Goal: Task Accomplishment & Management: Manage account settings

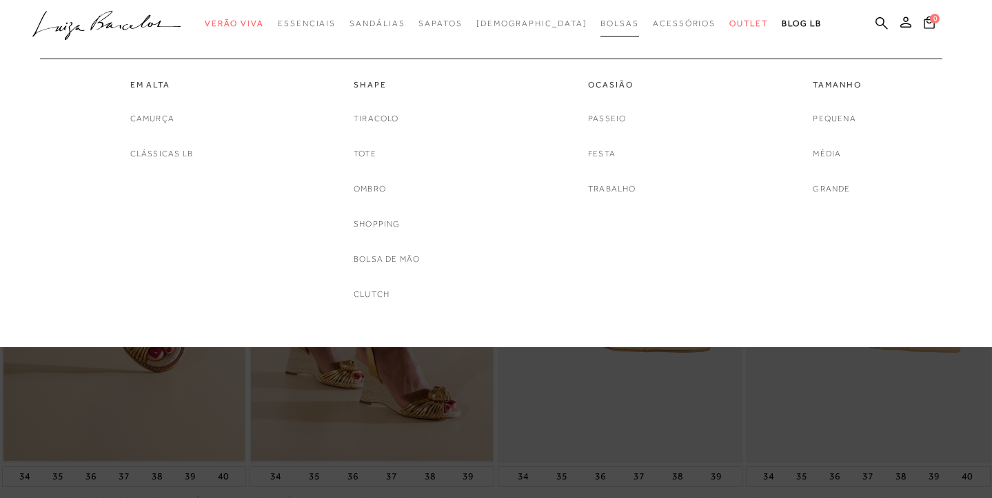
click at [600, 19] on span "Bolsas" at bounding box center [619, 24] width 39 height 10
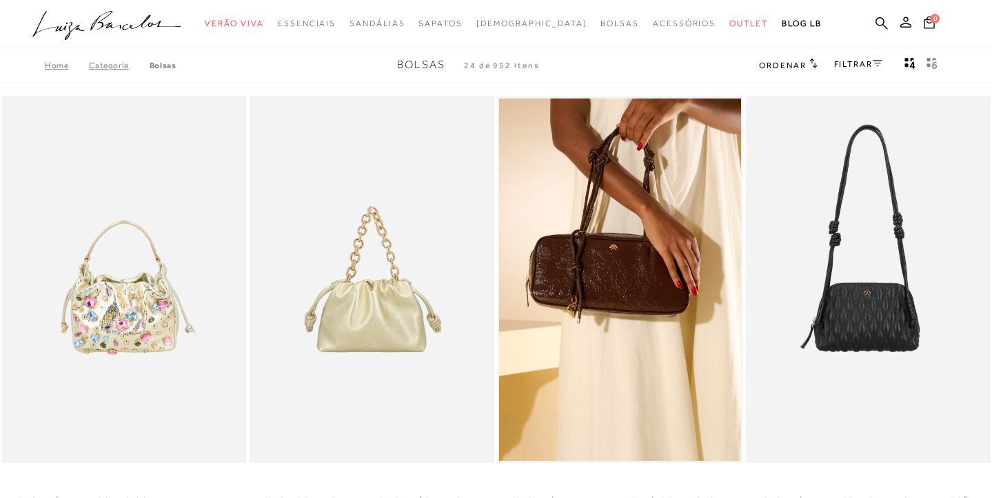
click at [104, 64] on link "Categoria" at bounding box center [119, 66] width 60 height 10
click at [854, 64] on link "FILTRAR" at bounding box center [858, 64] width 48 height 10
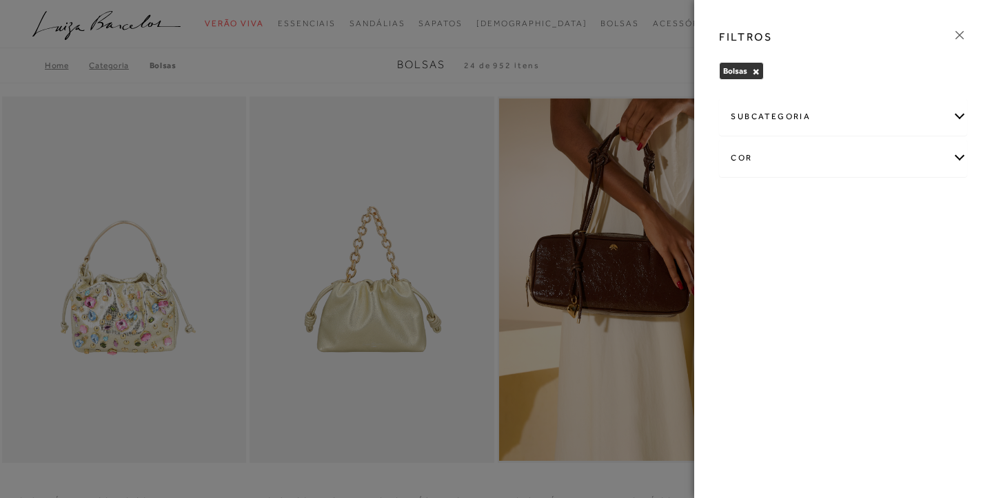
click at [962, 110] on div "subcategoria" at bounding box center [843, 117] width 247 height 37
click at [853, 149] on span "Tamanho" at bounding box center [852, 154] width 34 height 10
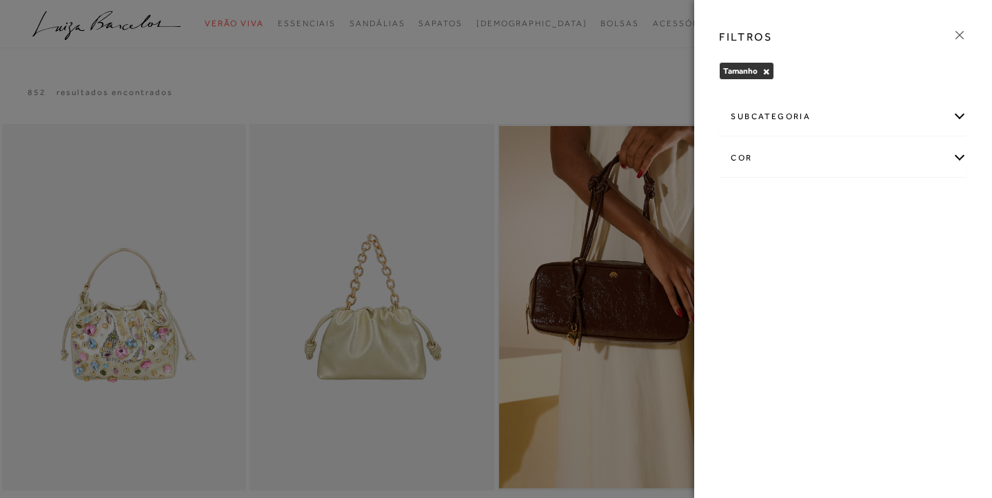
click at [958, 114] on div "subcategoria" at bounding box center [843, 117] width 247 height 37
click at [775, 156] on span "Média" at bounding box center [777, 154] width 23 height 10
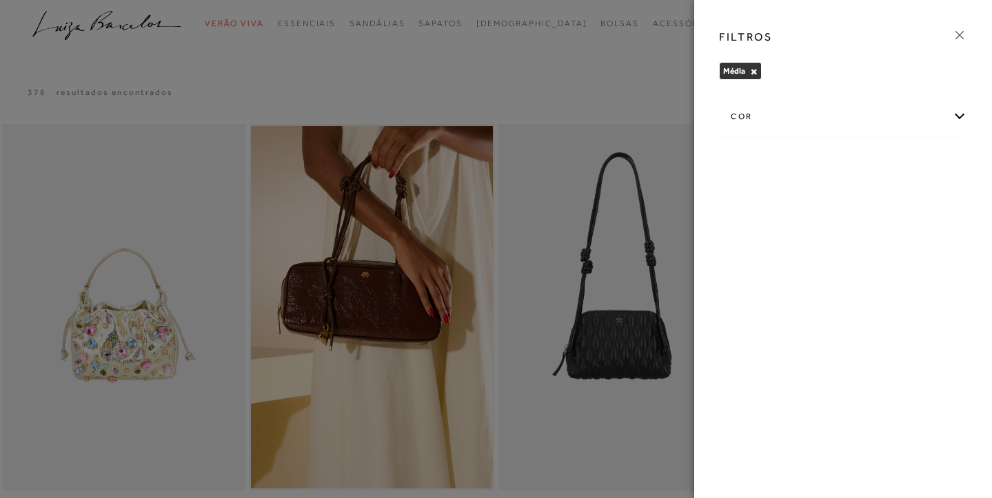
click at [959, 30] on icon at bounding box center [959, 35] width 15 height 15
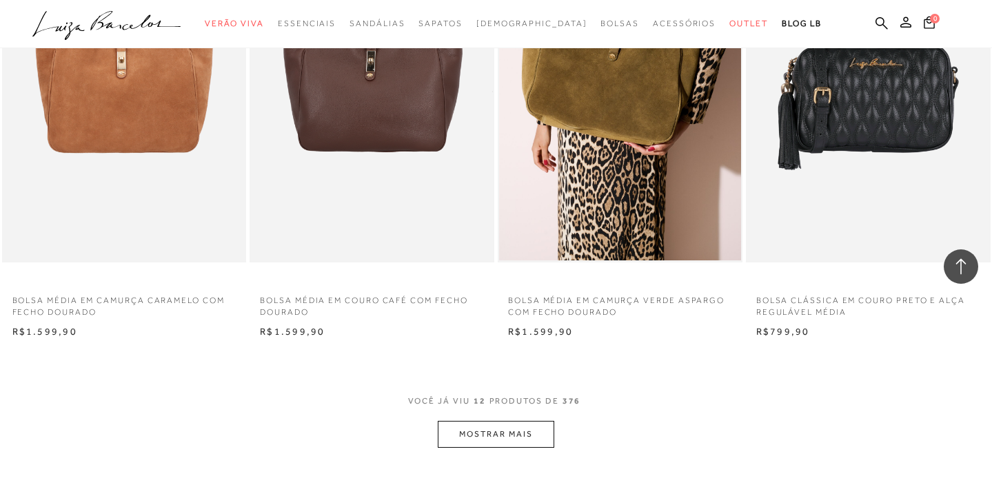
scroll to position [1155, 0]
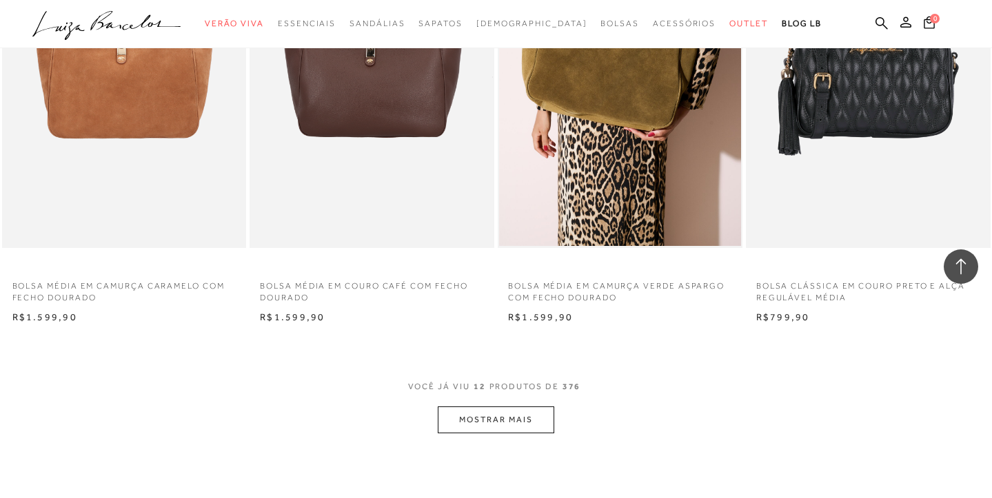
click at [475, 418] on button "MOSTRAR MAIS" at bounding box center [496, 420] width 116 height 27
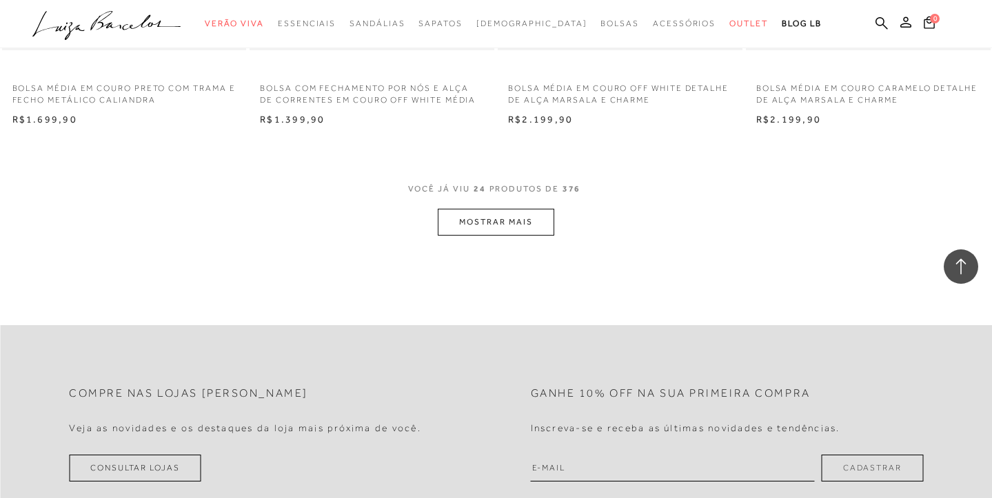
scroll to position [2756, 0]
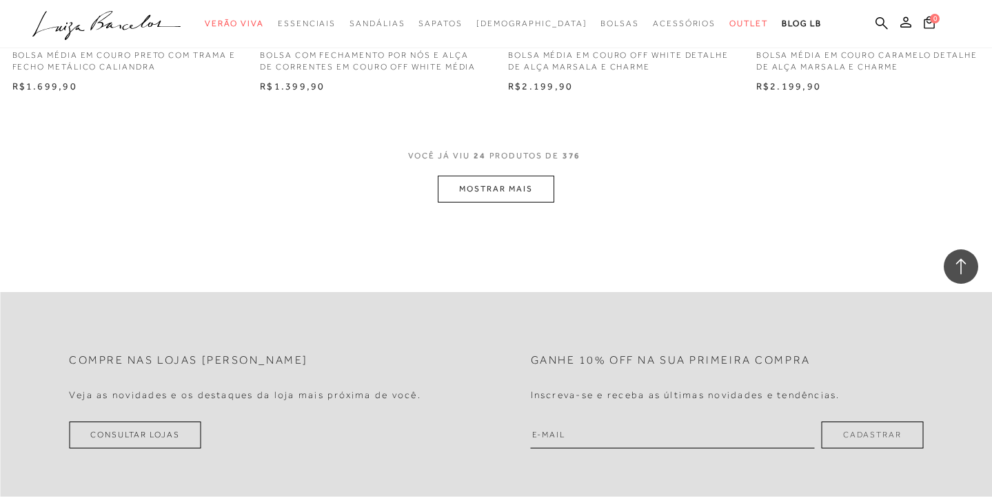
click at [528, 189] on button "MOSTRAR MAIS" at bounding box center [496, 189] width 116 height 27
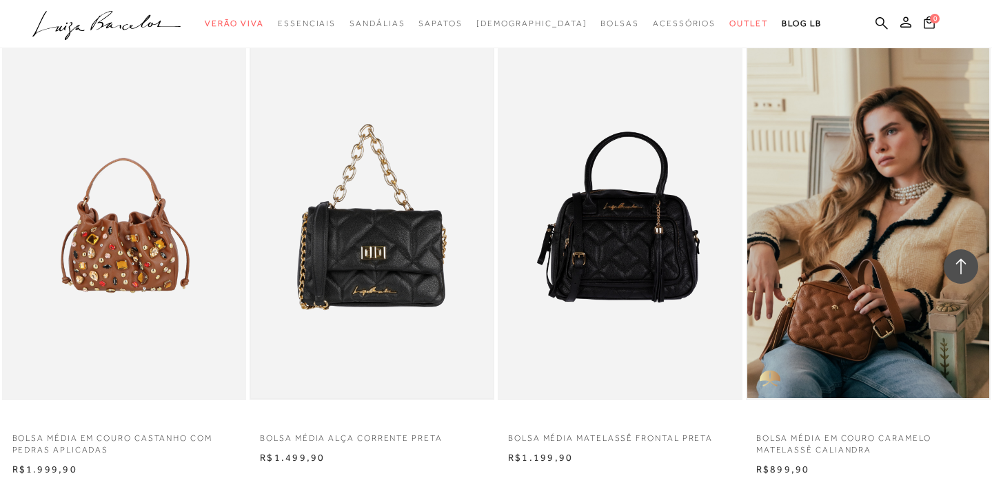
scroll to position [3768, 0]
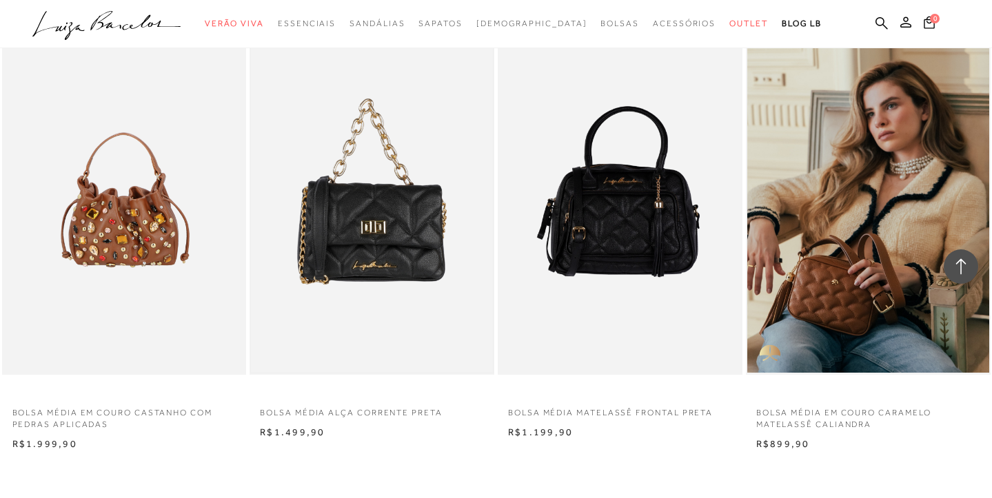
click at [372, 221] on img at bounding box center [372, 191] width 242 height 363
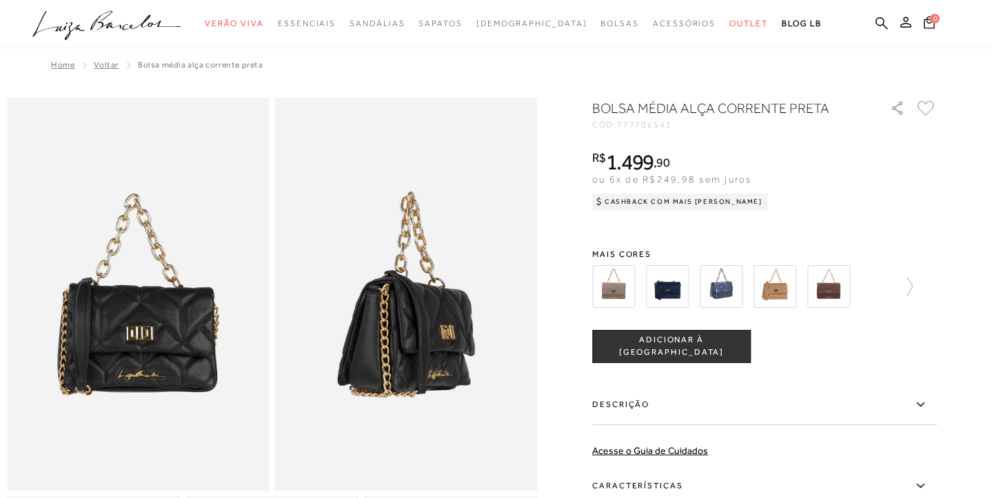
click at [781, 286] on img at bounding box center [775, 286] width 43 height 43
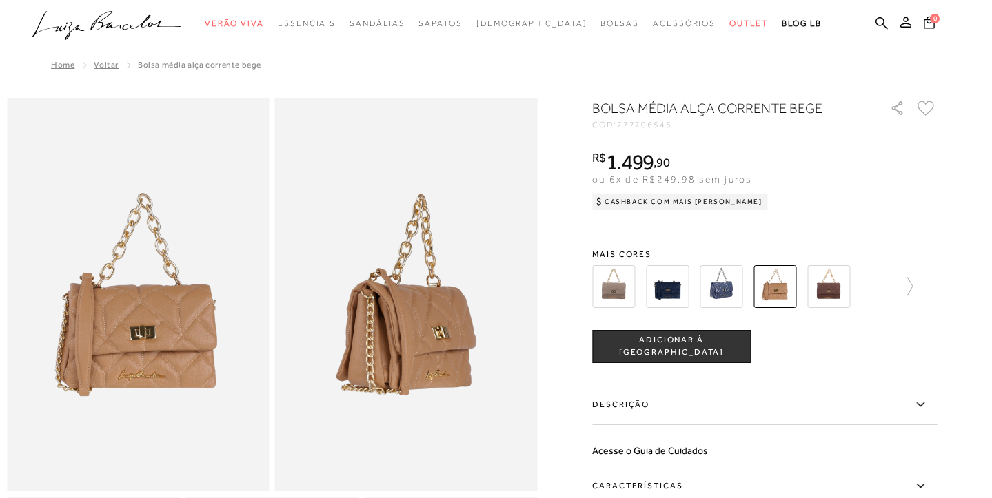
click at [676, 285] on img at bounding box center [667, 286] width 43 height 43
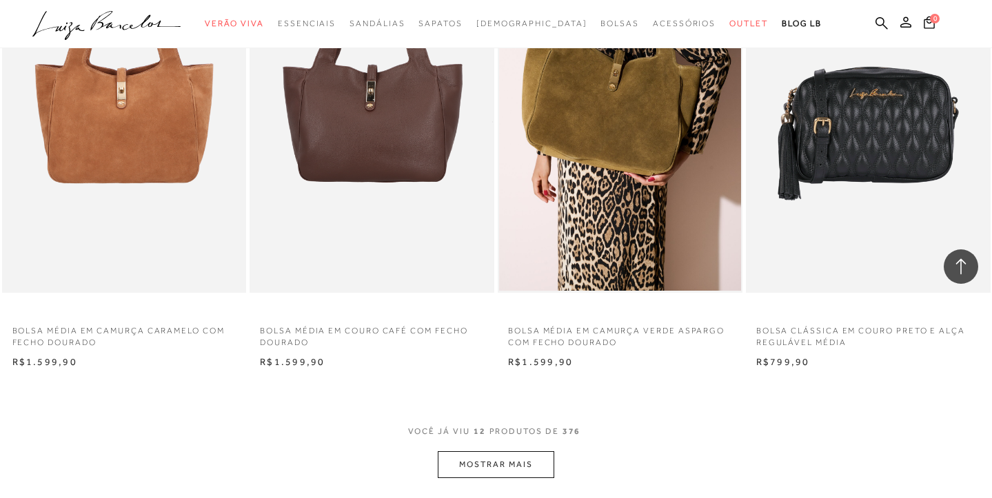
scroll to position [1111, 0]
click at [500, 463] on button "MOSTRAR MAIS" at bounding box center [496, 464] width 116 height 27
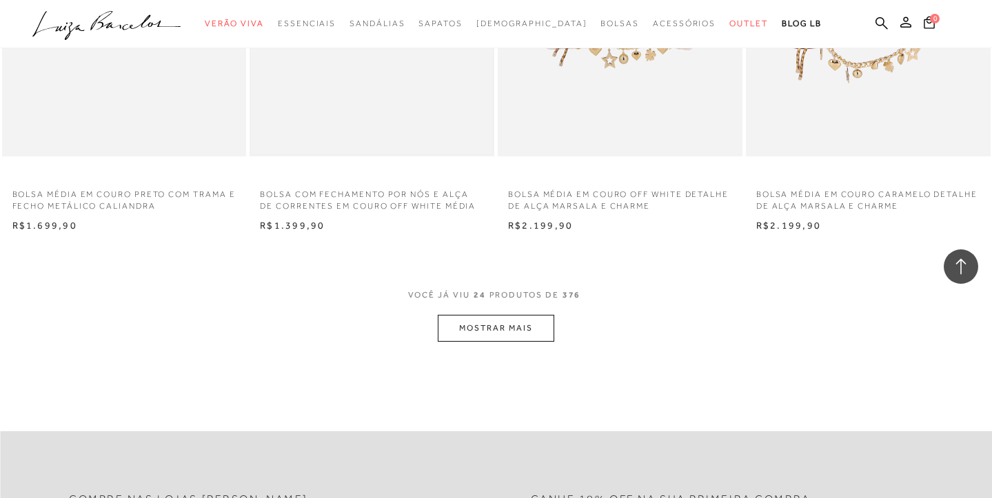
scroll to position [2690, 0]
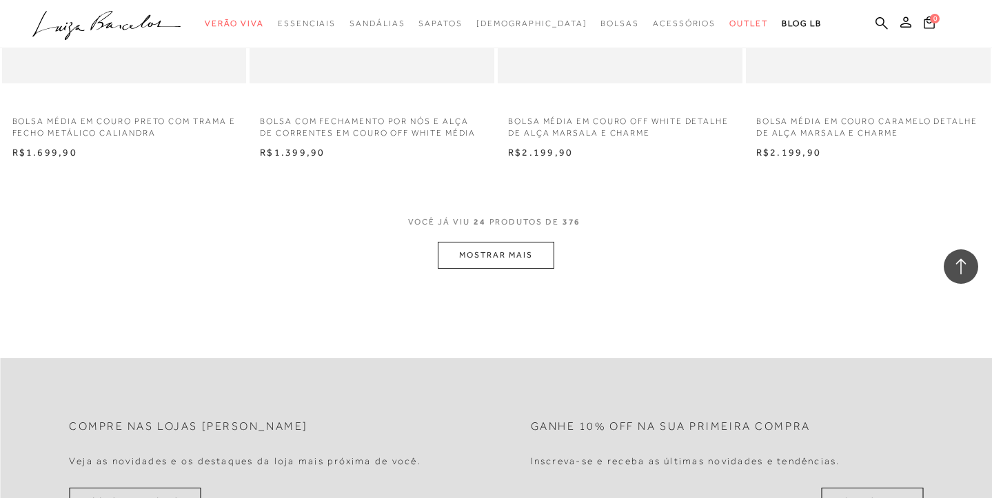
click at [479, 244] on button "MOSTRAR MAIS" at bounding box center [496, 255] width 116 height 27
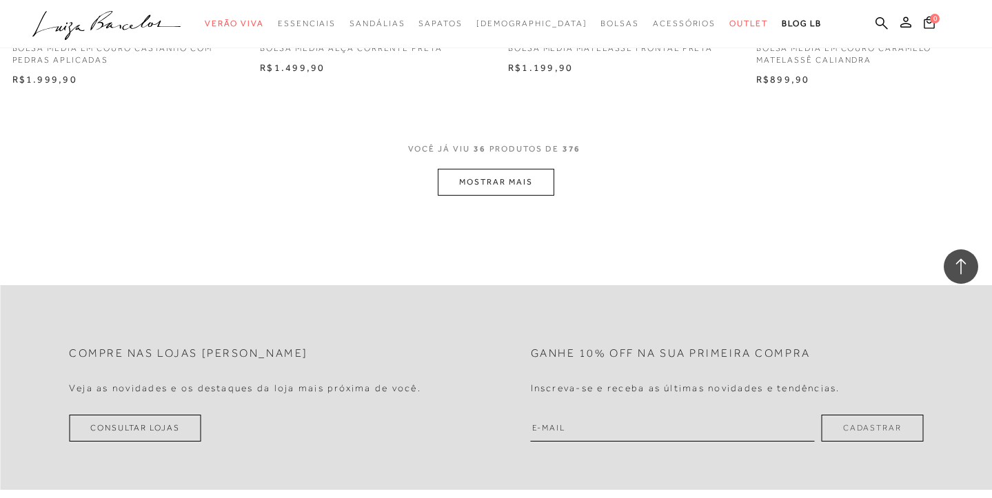
scroll to position [4117, 0]
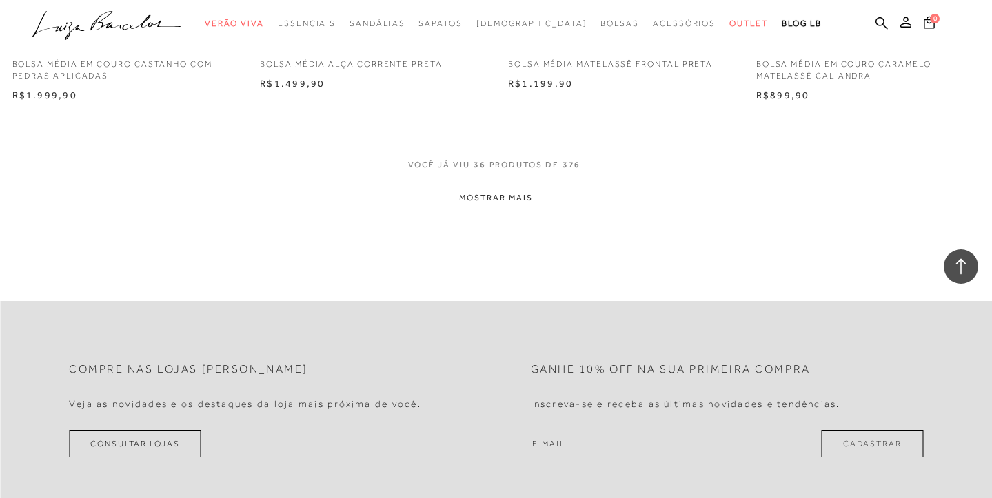
click at [510, 186] on button "MOSTRAR MAIS" at bounding box center [496, 198] width 116 height 27
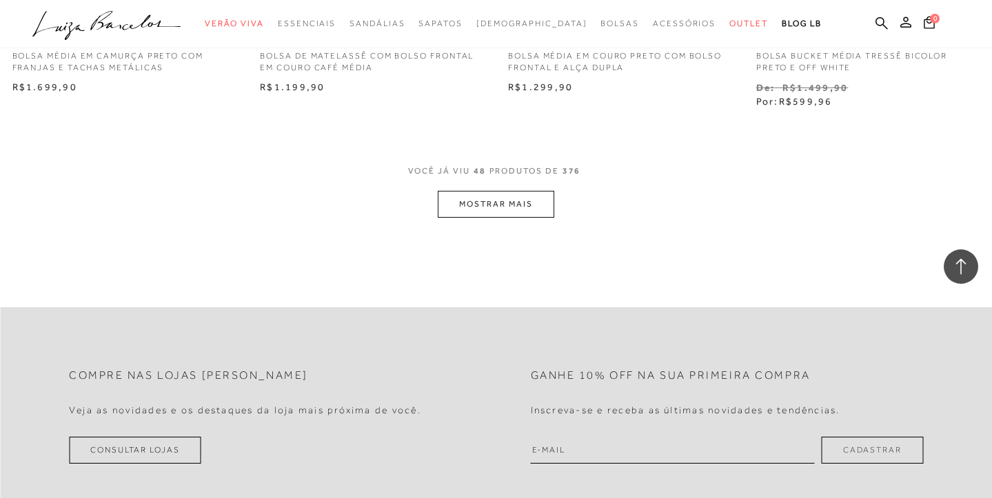
scroll to position [5494, 0]
click at [529, 192] on button "MOSTRAR MAIS" at bounding box center [496, 205] width 116 height 27
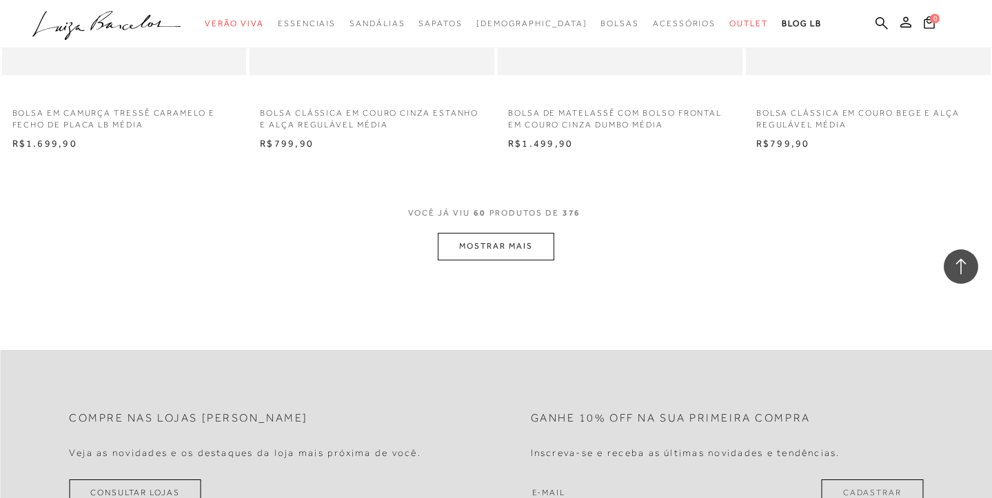
scroll to position [6849, 0]
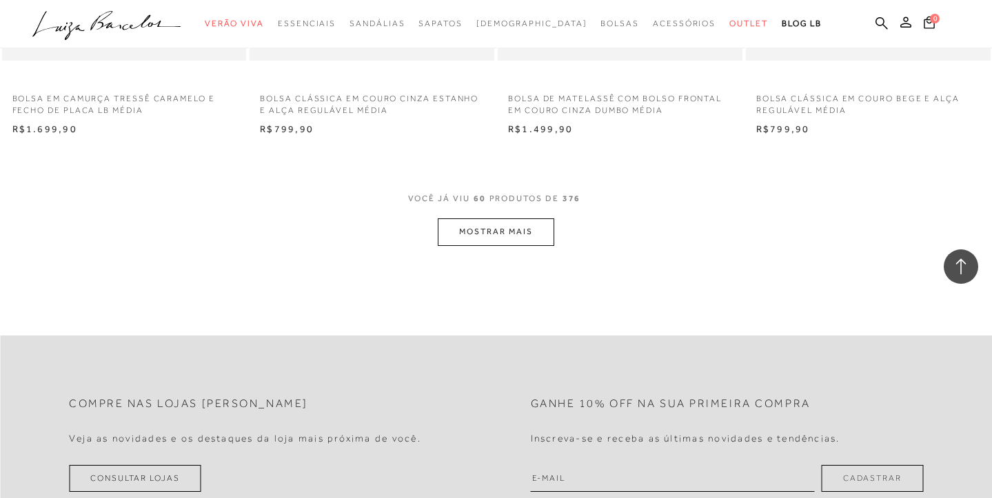
click at [532, 219] on button "MOSTRAR MAIS" at bounding box center [496, 232] width 116 height 27
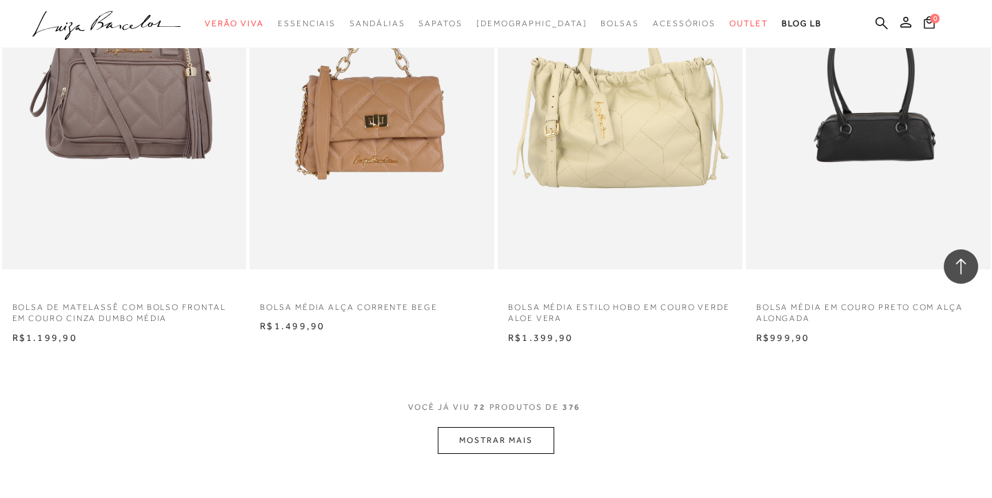
scroll to position [8039, 0]
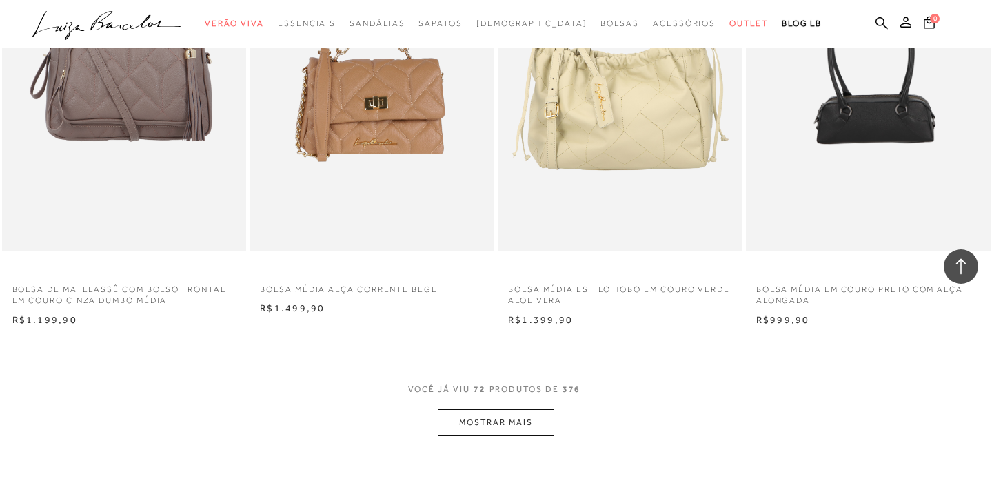
click at [496, 410] on button "MOSTRAR MAIS" at bounding box center [496, 423] width 116 height 27
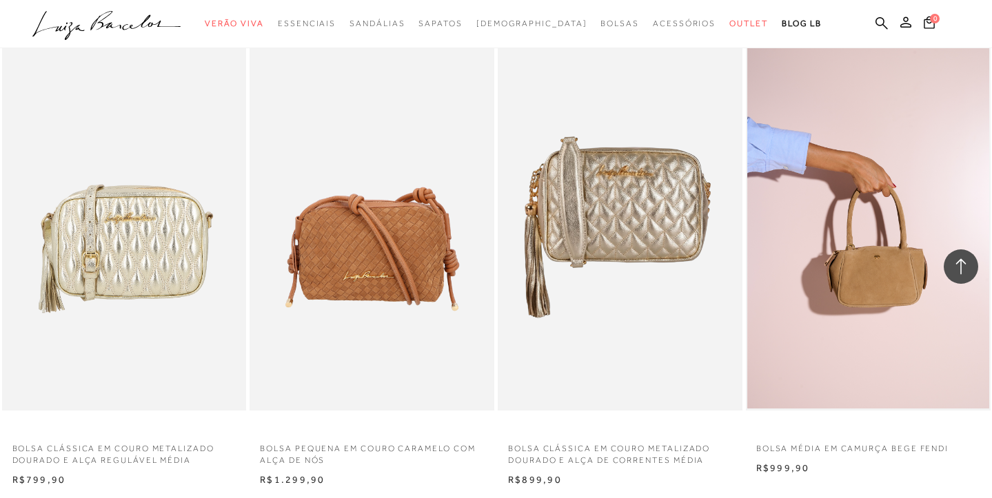
scroll to position [9234, 0]
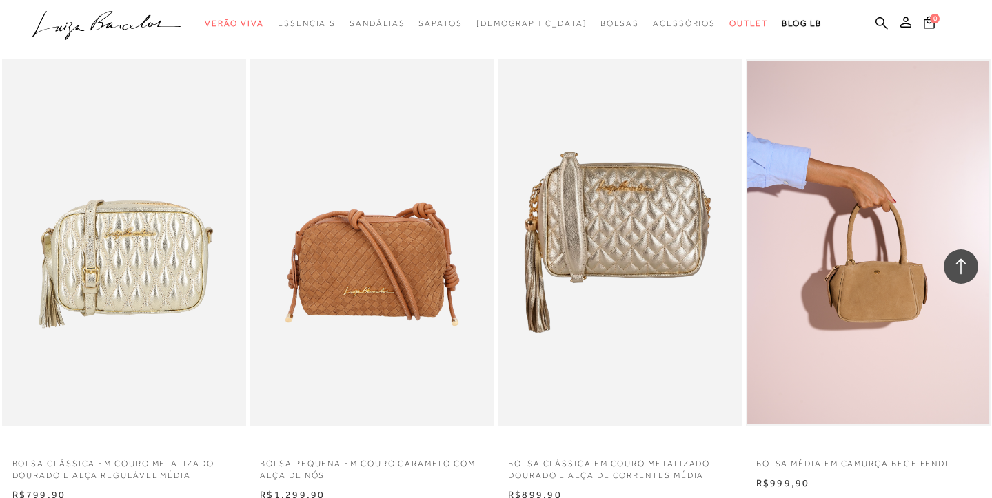
click at [859, 261] on img at bounding box center [868, 242] width 242 height 363
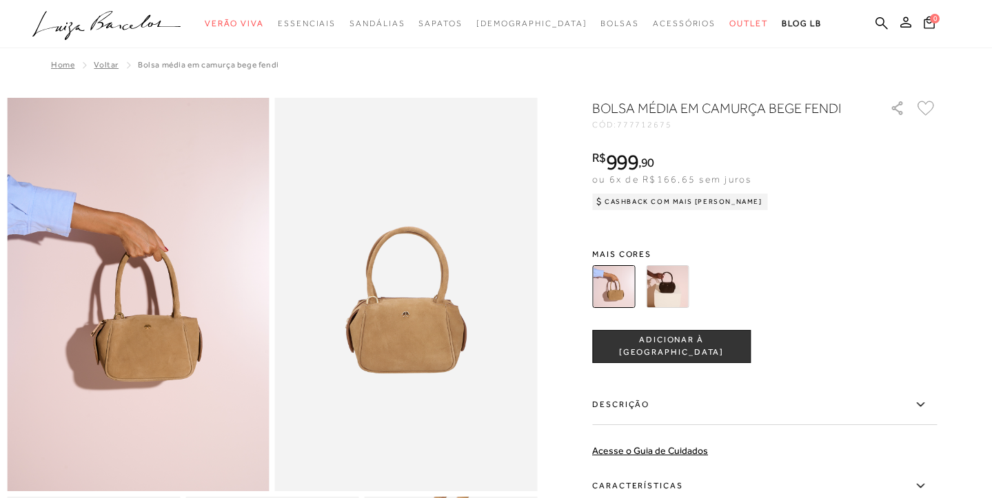
click at [671, 285] on img at bounding box center [667, 286] width 43 height 43
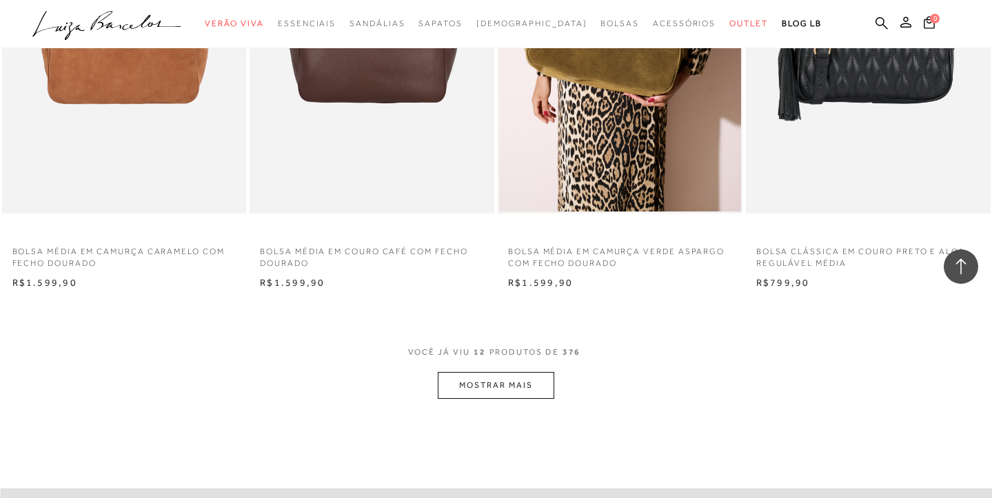
scroll to position [1198, 0]
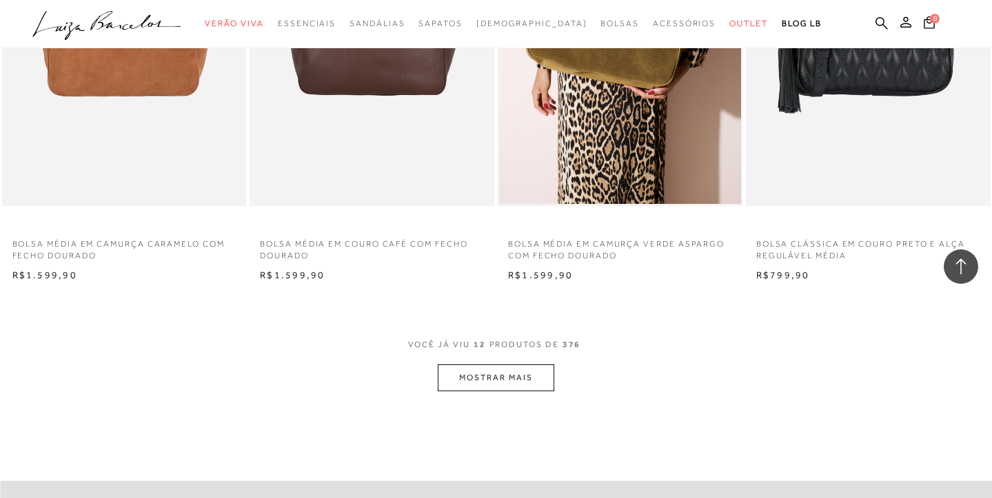
click at [501, 375] on button "MOSTRAR MAIS" at bounding box center [496, 378] width 116 height 27
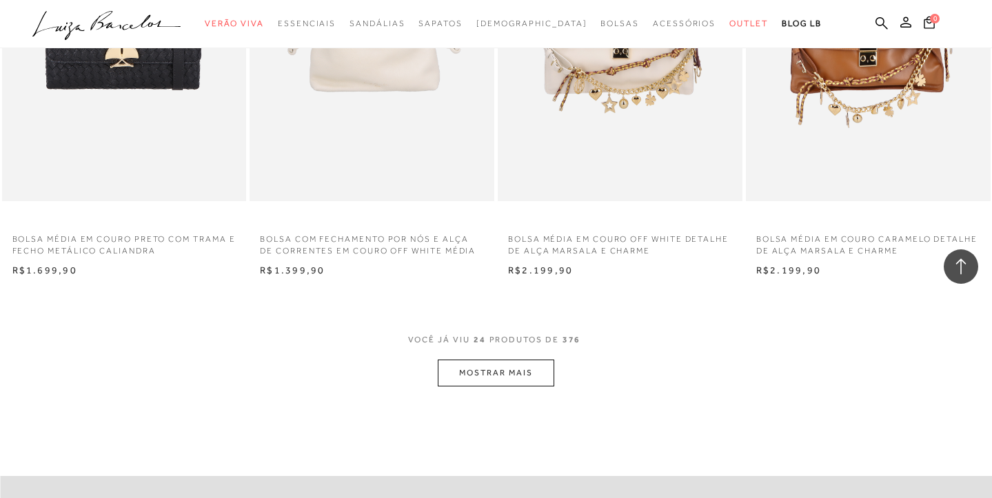
click at [501, 372] on button "MOSTRAR MAIS" at bounding box center [496, 373] width 116 height 27
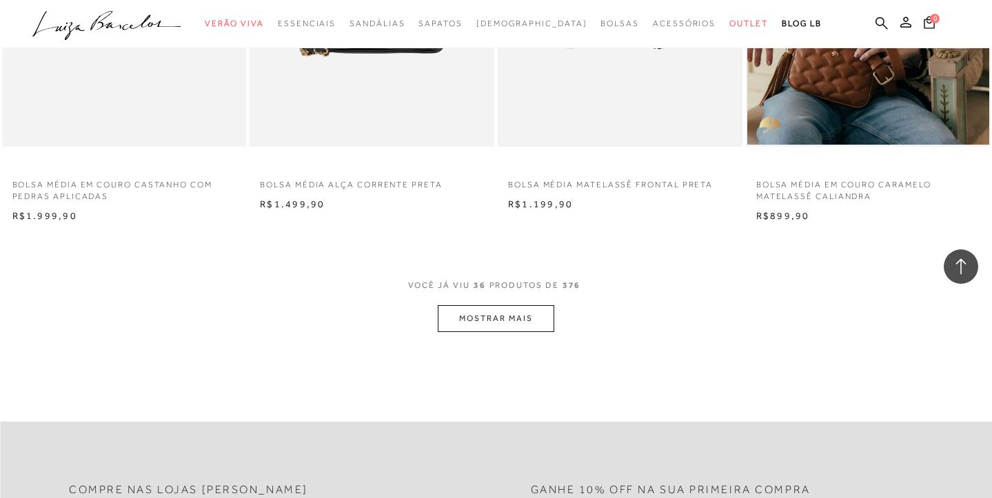
scroll to position [4004, 0]
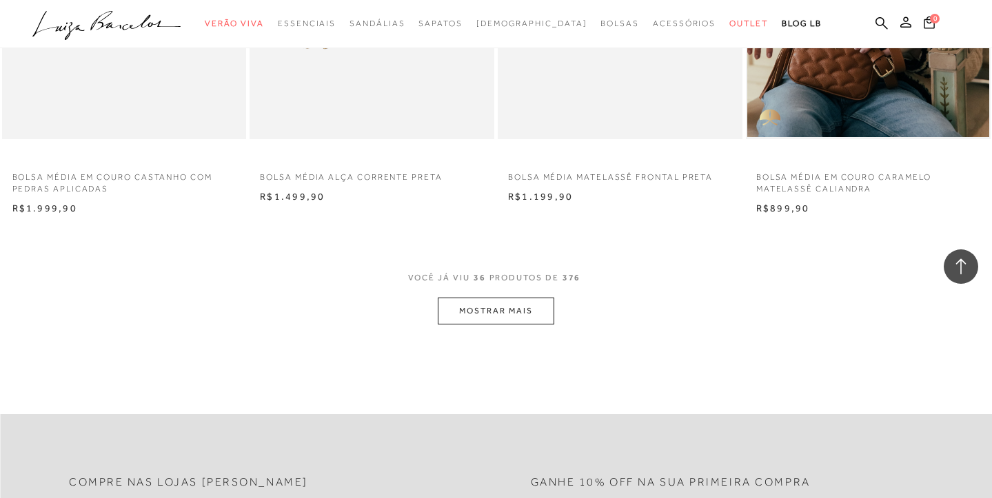
click at [509, 298] on button "MOSTRAR MAIS" at bounding box center [496, 311] width 116 height 27
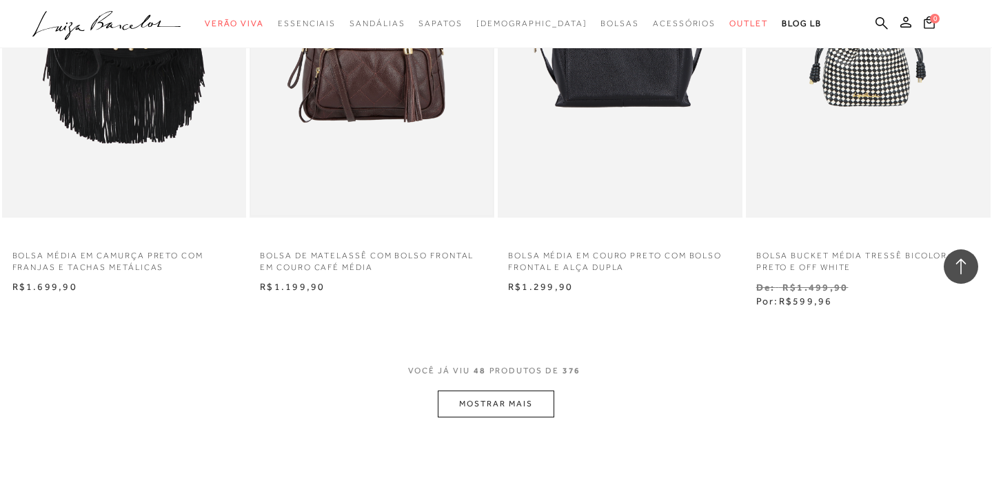
scroll to position [5373, 0]
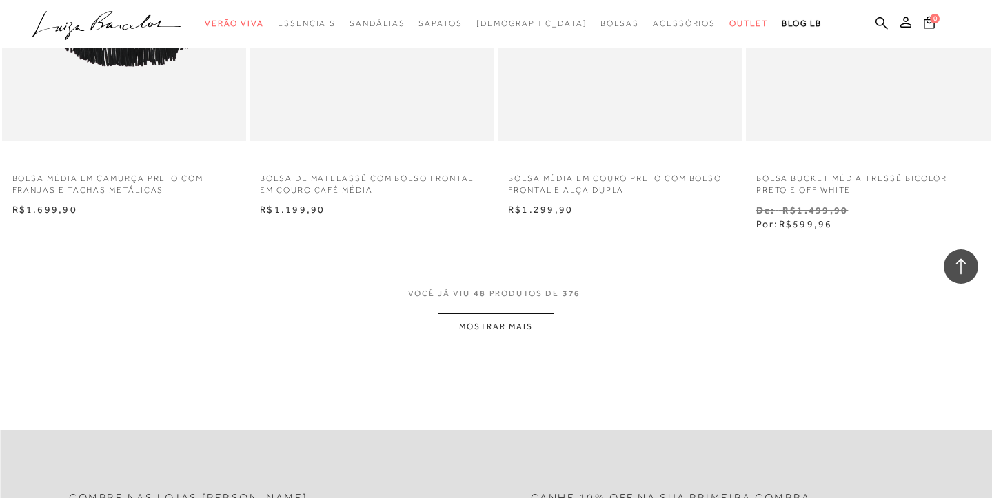
click at [476, 314] on button "MOSTRAR MAIS" at bounding box center [496, 327] width 116 height 27
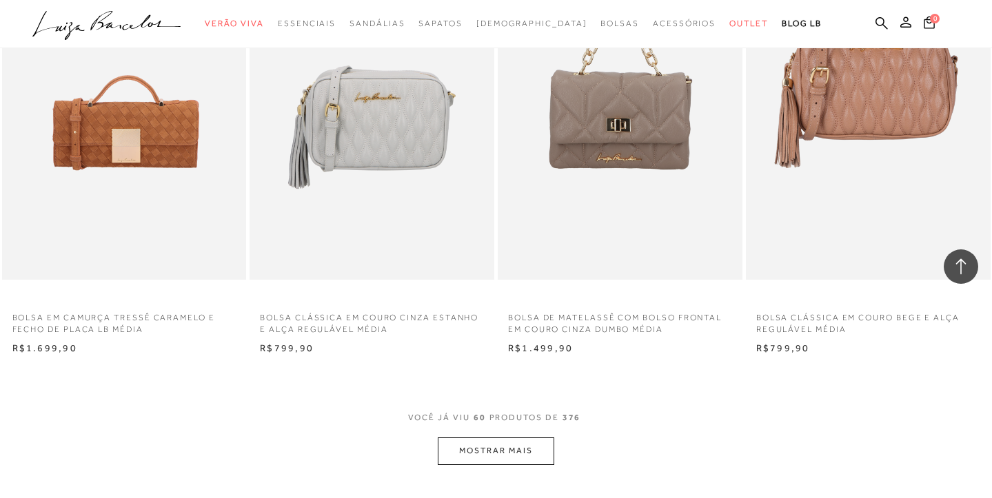
scroll to position [6647, 0]
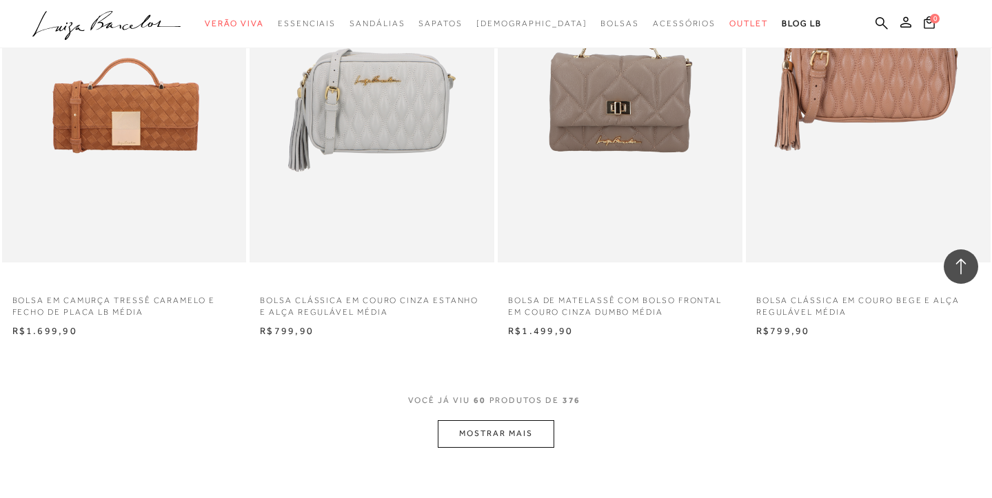
click at [494, 421] on button "MOSTRAR MAIS" at bounding box center [496, 434] width 116 height 27
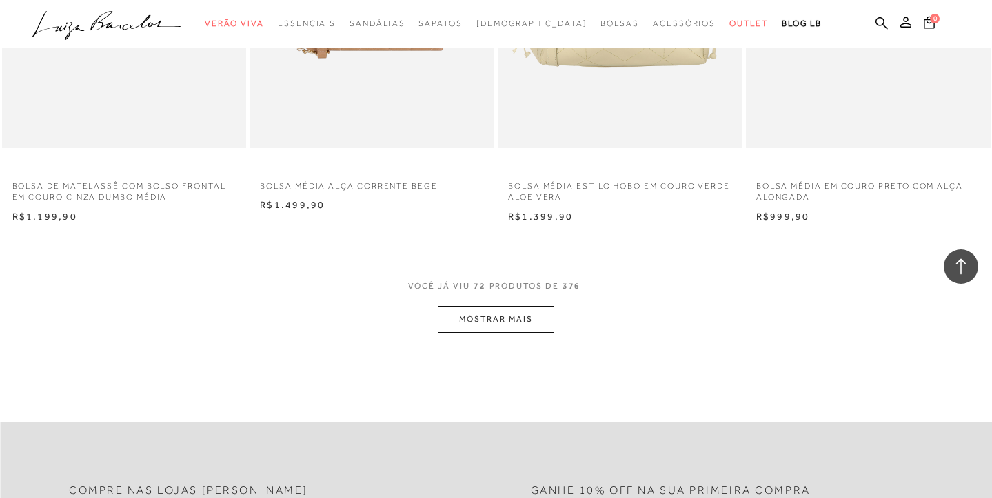
scroll to position [8152, 0]
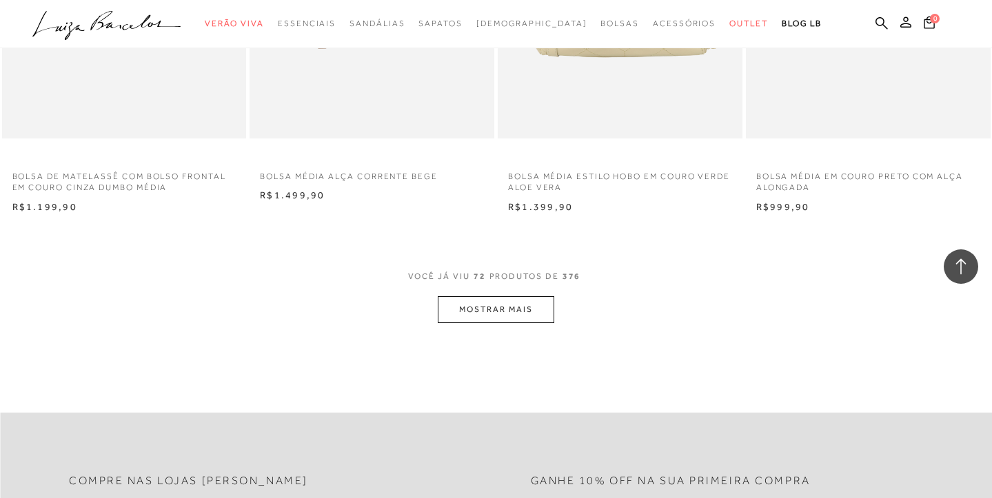
click at [508, 296] on button "MOSTRAR MAIS" at bounding box center [496, 309] width 116 height 27
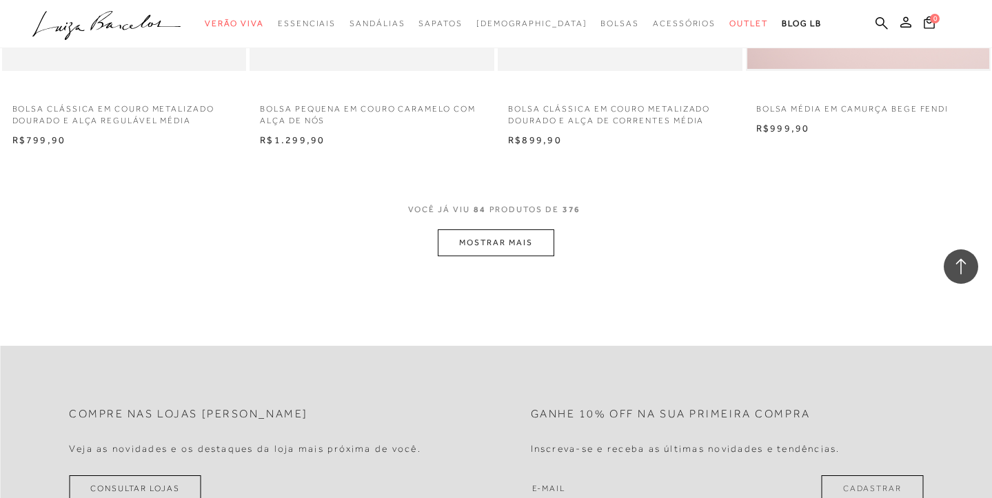
scroll to position [9578, 0]
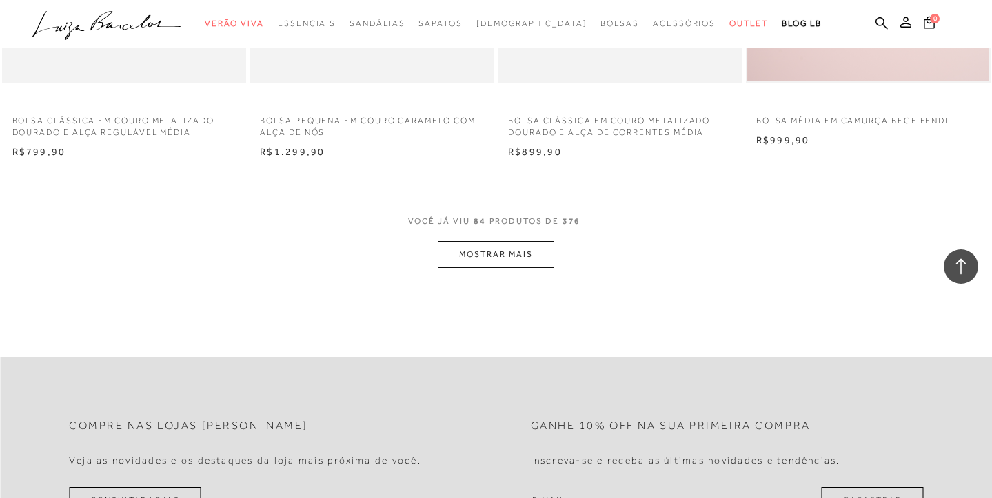
click at [490, 241] on button "MOSTRAR MAIS" at bounding box center [496, 254] width 116 height 27
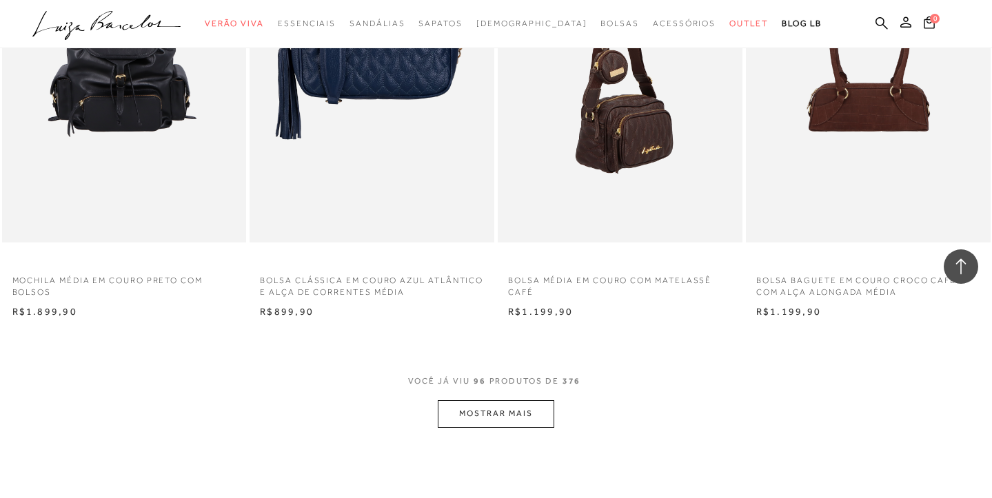
scroll to position [10818, 0]
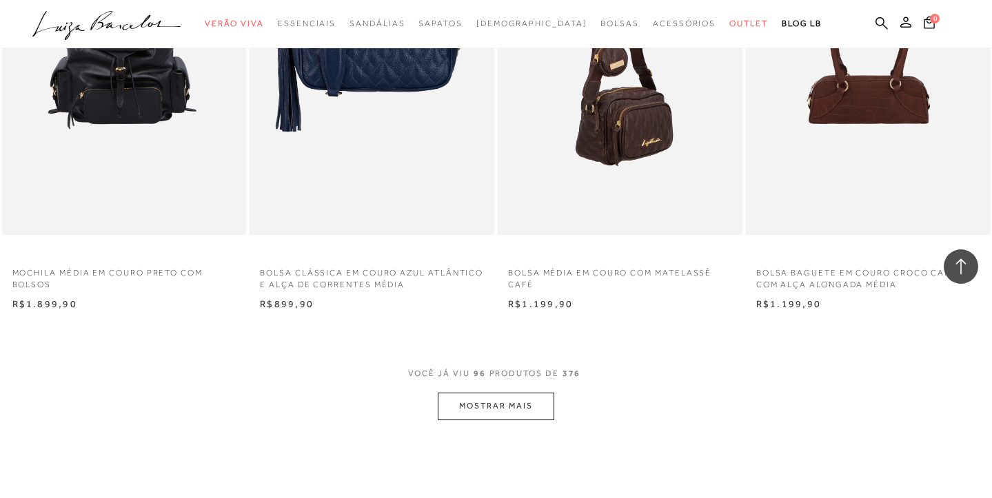
click at [485, 393] on button "MOSTRAR MAIS" at bounding box center [496, 406] width 116 height 27
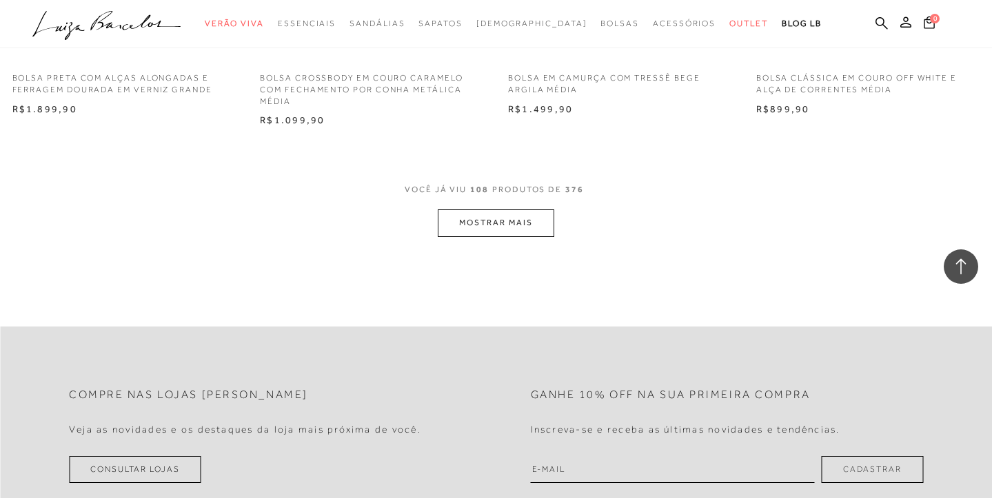
scroll to position [12415, 0]
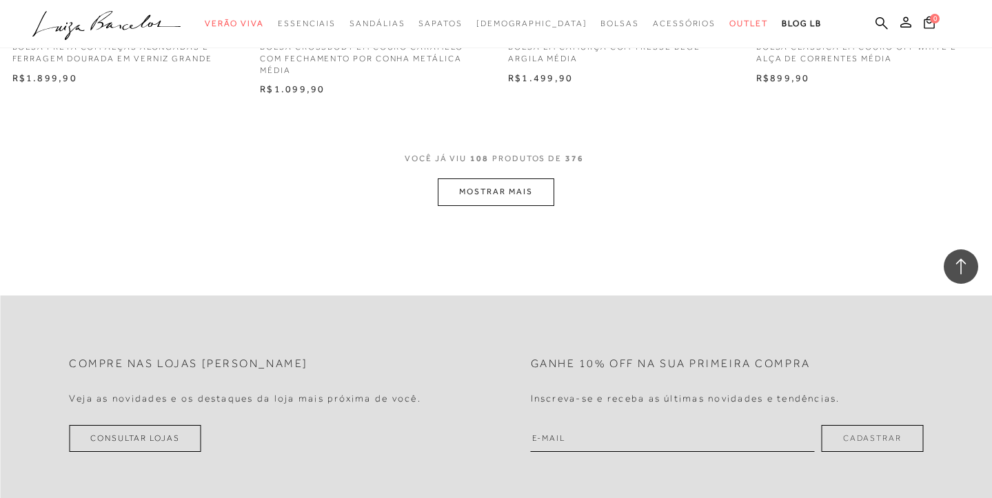
click at [481, 179] on button "MOSTRAR MAIS" at bounding box center [496, 192] width 116 height 27
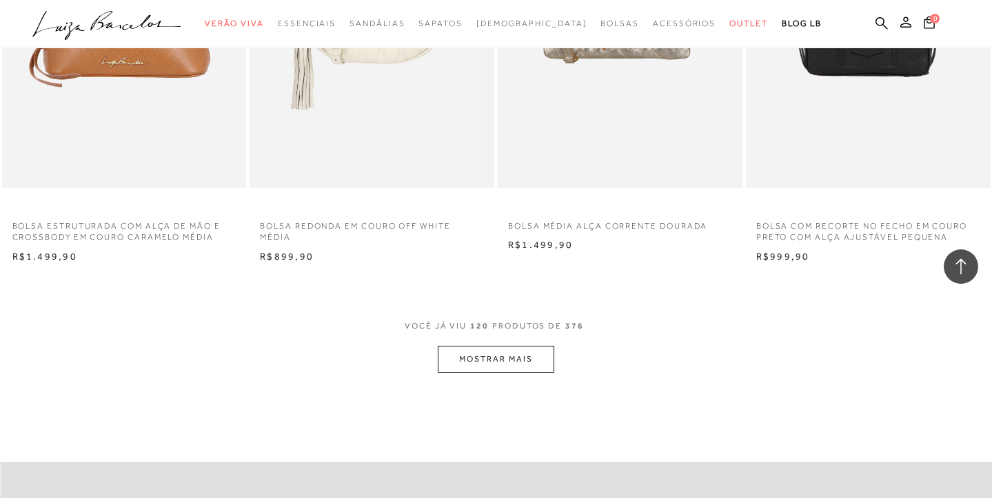
scroll to position [13619, 0]
click at [526, 344] on button "MOSTRAR MAIS" at bounding box center [496, 357] width 116 height 27
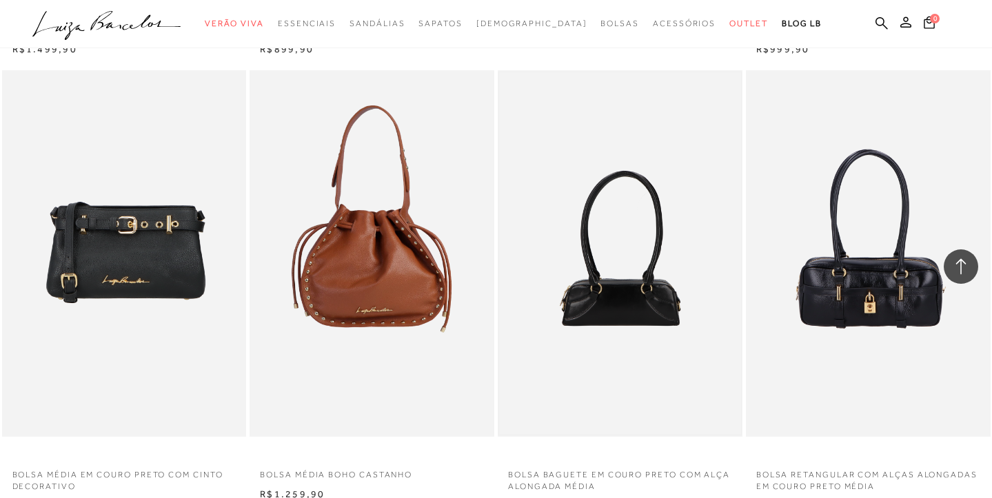
scroll to position [13837, 0]
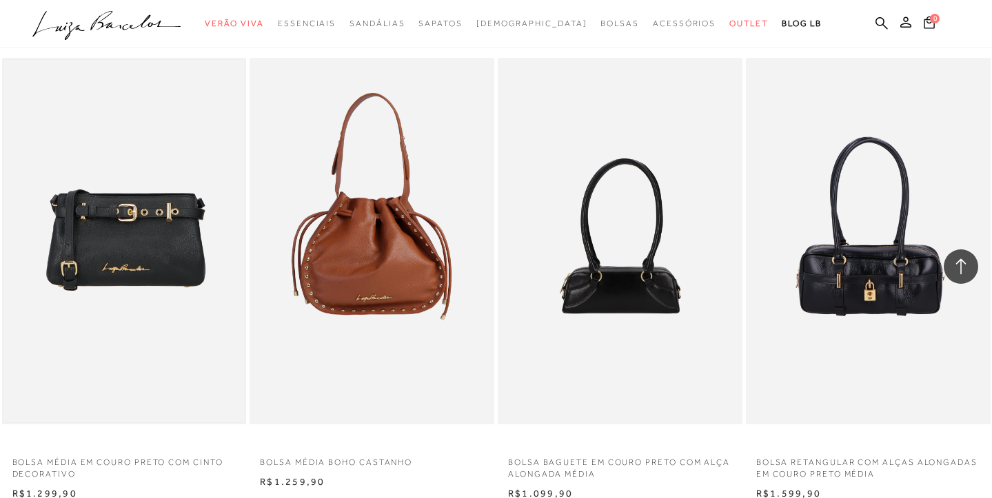
click at [139, 185] on img at bounding box center [124, 241] width 242 height 363
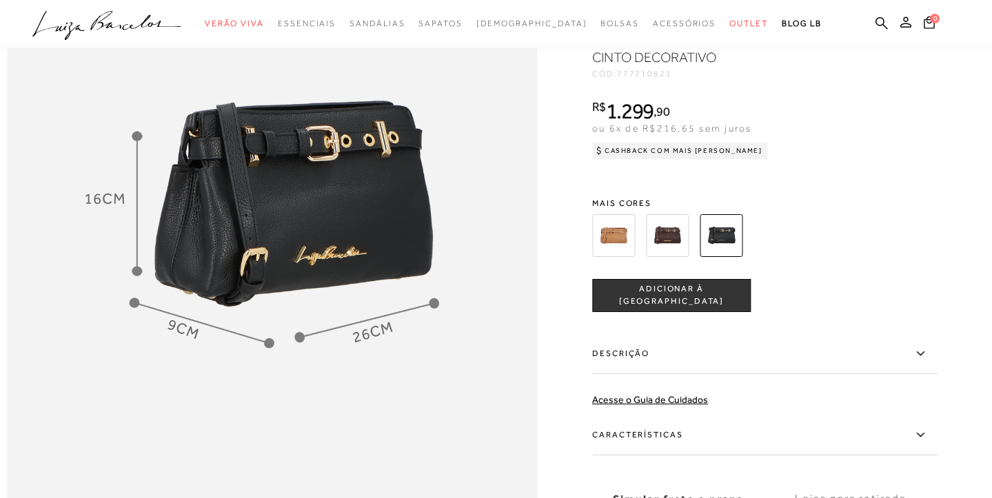
scroll to position [1369, 0]
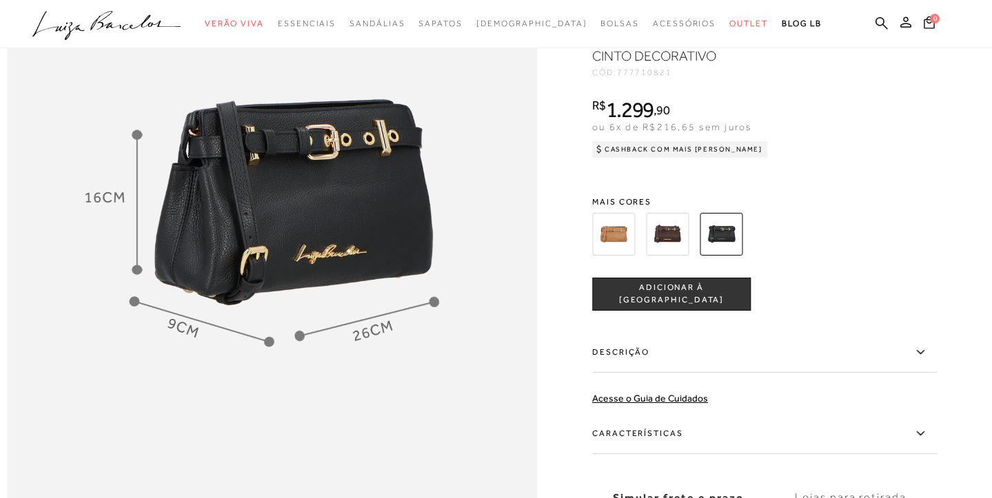
click at [933, 44] on icon at bounding box center [926, 36] width 17 height 15
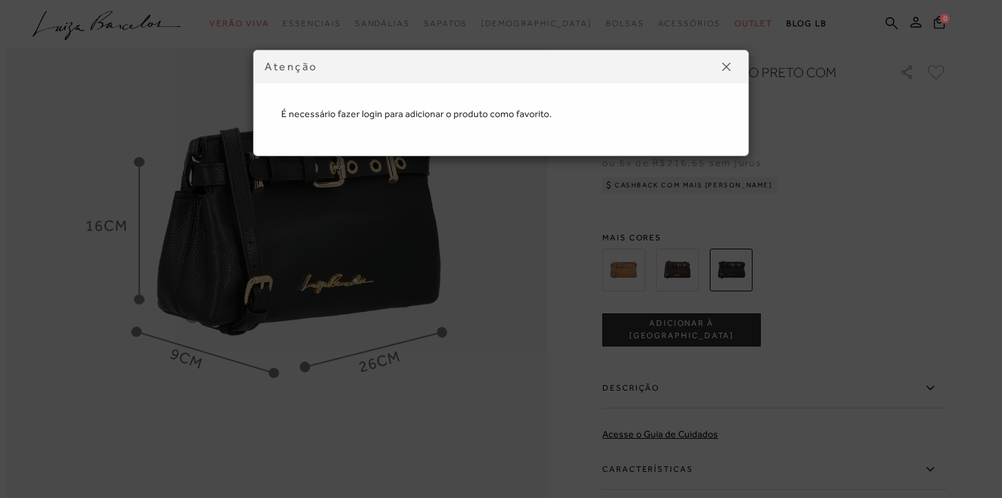
click at [727, 65] on img at bounding box center [727, 67] width 8 height 8
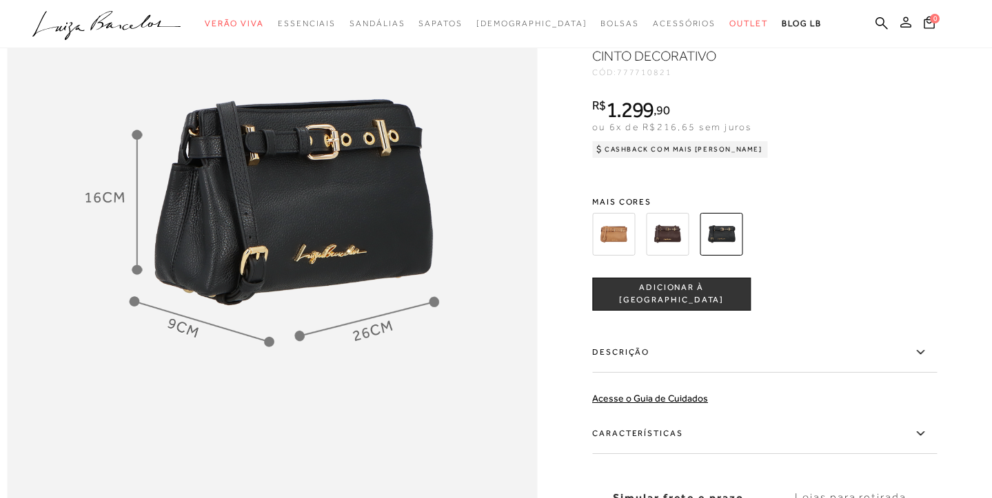
click at [907, 21] on icon at bounding box center [905, 22] width 11 height 11
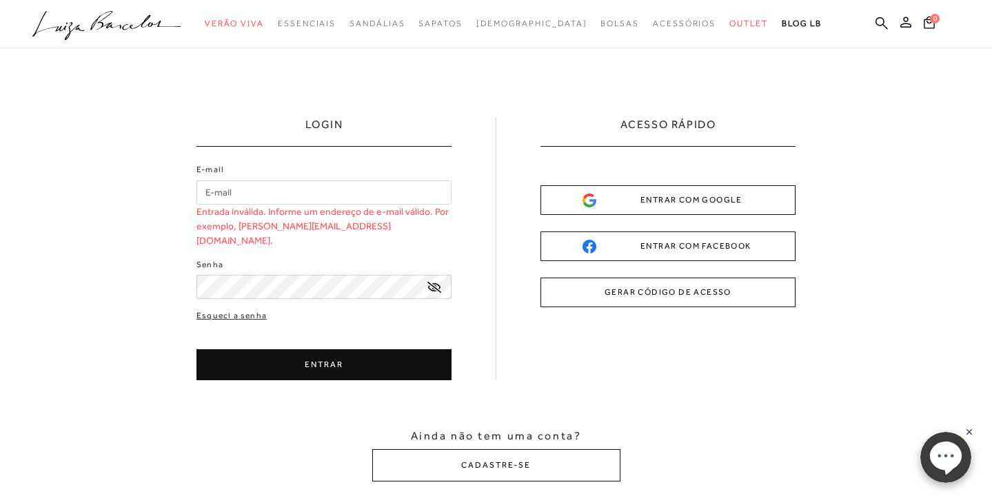
type input "[EMAIL_ADDRESS][DOMAIN_NAME]"
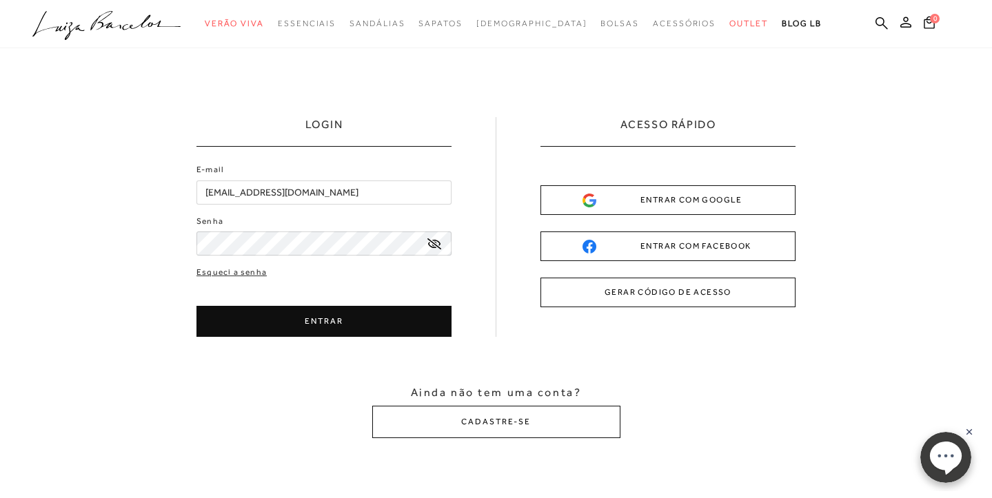
click at [333, 263] on div "E-mail [EMAIL_ADDRESS][DOMAIN_NAME] Senha Esqueci a senha ENTRAR" at bounding box center [323, 250] width 255 height 174
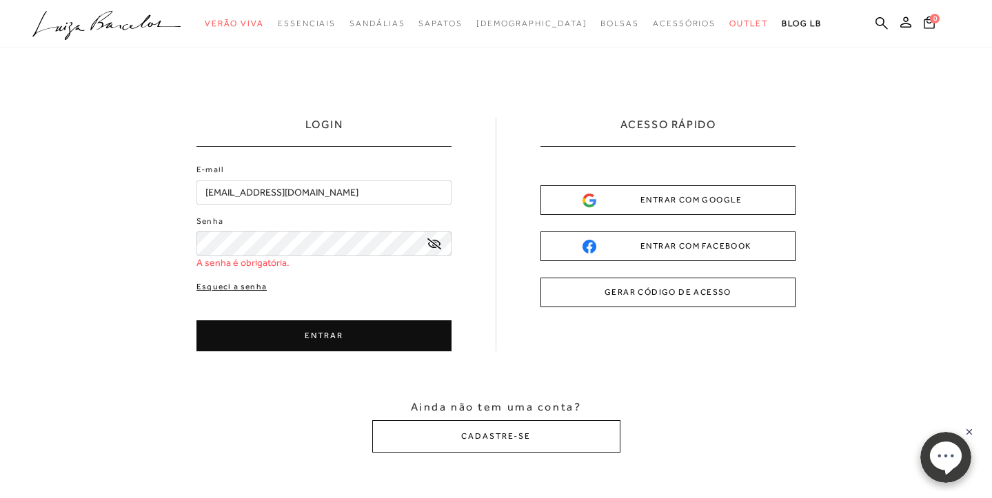
click at [245, 284] on link "Esqueci a senha" at bounding box center [231, 287] width 70 height 13
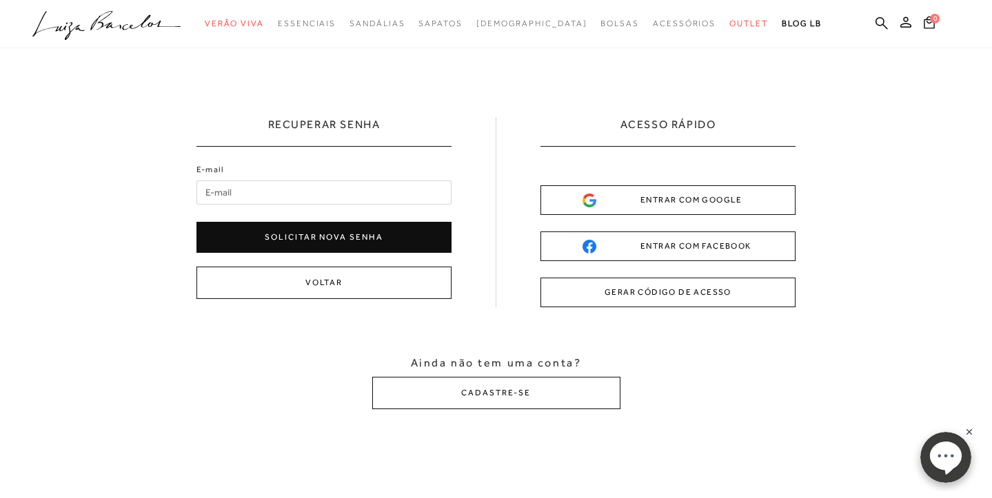
click at [283, 236] on button "Solicitar nova senha" at bounding box center [323, 237] width 255 height 31
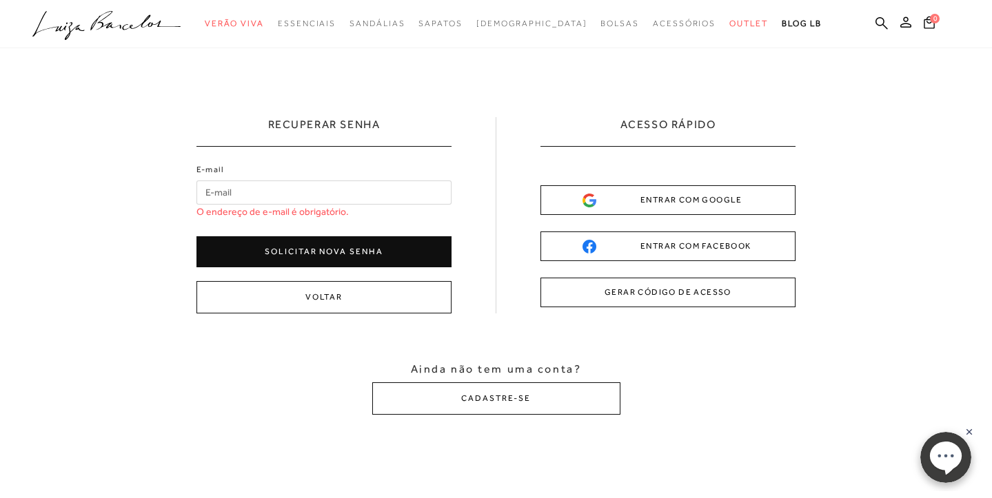
click at [273, 194] on input "E-mail" at bounding box center [323, 193] width 255 height 24
type input "[EMAIL_ADDRESS][DOMAIN_NAME]"
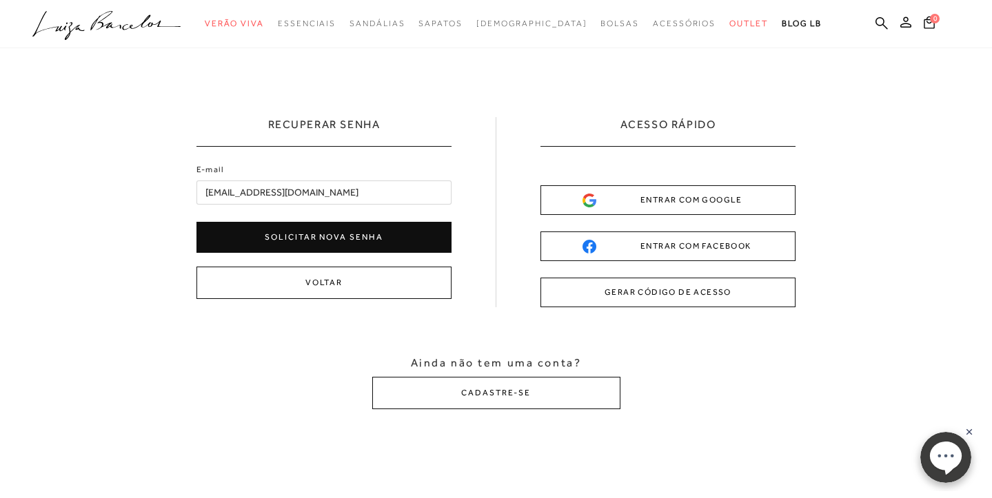
click at [280, 235] on button "Solicitar nova senha" at bounding box center [323, 237] width 255 height 31
